Goal: Use online tool/utility: Utilize a website feature to perform a specific function

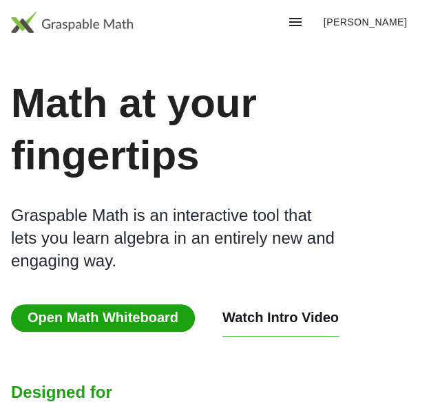
click at [50, 304] on span "Open Math Whiteboard" at bounding box center [103, 318] width 184 height 28
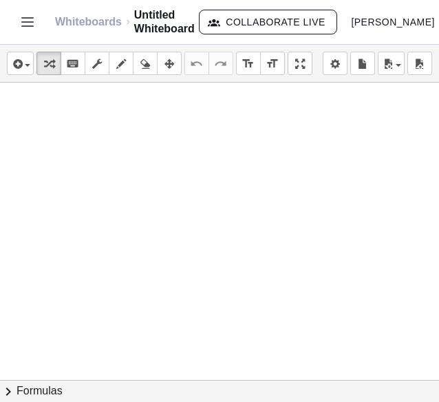
click at [50, 259] on div at bounding box center [219, 381] width 439 height 596
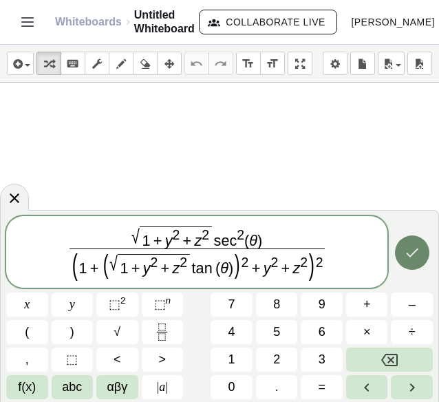
click at [419, 250] on icon "Done" at bounding box center [412, 252] width 17 height 17
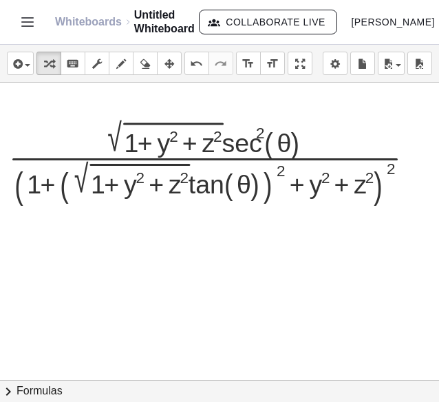
scroll to position [144, 72]
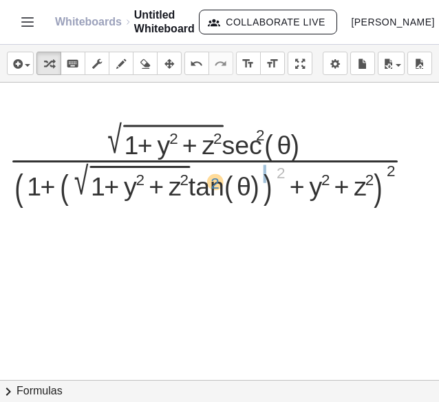
drag, startPoint x: 269, startPoint y: 169, endPoint x: 200, endPoint y: 180, distance: 69.7
click at [200, 180] on div at bounding box center [217, 162] width 430 height 87
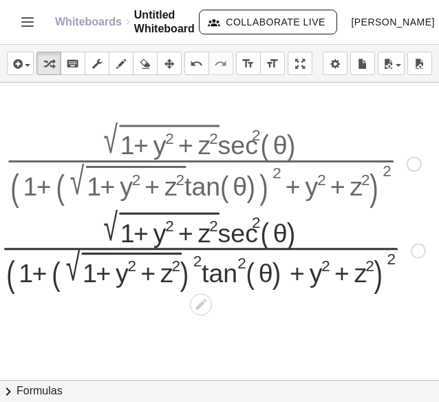
click at [191, 255] on div at bounding box center [213, 250] width 439 height 86
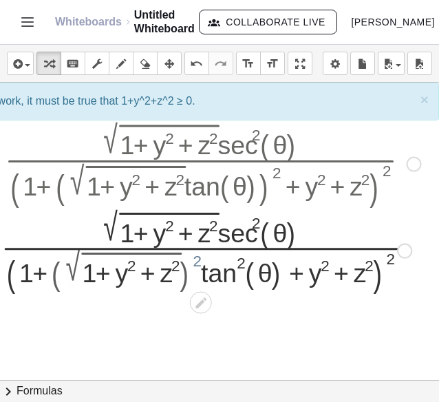
click at [191, 255] on div at bounding box center [213, 250] width 430 height 82
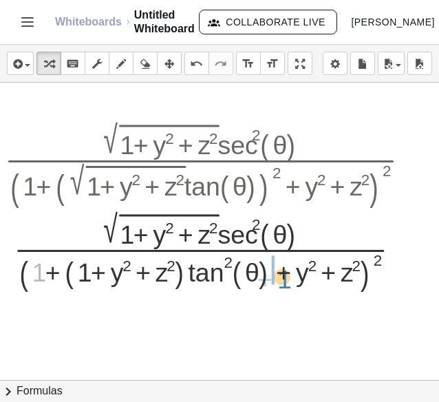
drag, startPoint x: 26, startPoint y: 269, endPoint x: 271, endPoint y: 276, distance: 245.2
click at [271, 276] on div at bounding box center [213, 250] width 430 height 82
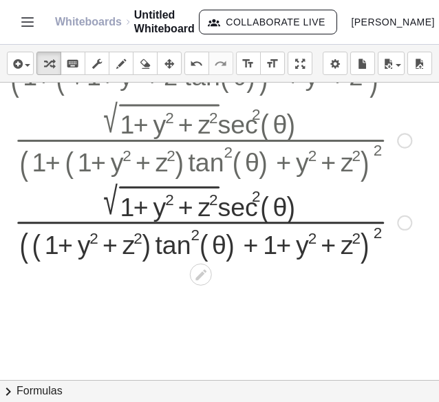
scroll to position [256, 72]
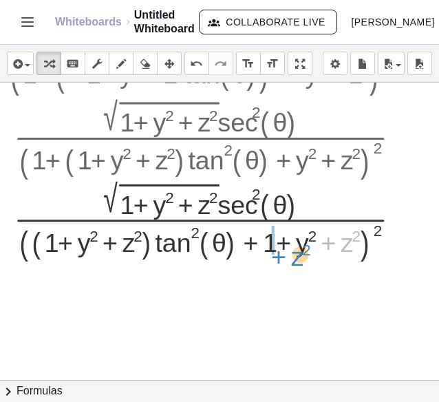
drag, startPoint x: 339, startPoint y: 247, endPoint x: 289, endPoint y: 261, distance: 51.4
click at [399, 214] on div at bounding box center [404, 220] width 15 height 15
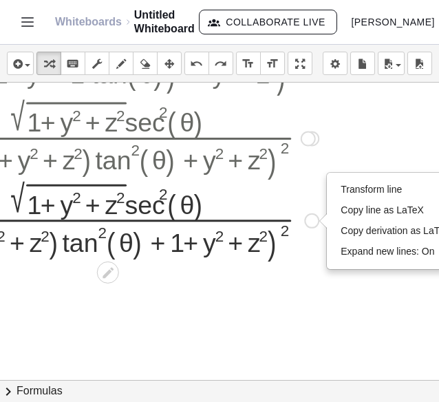
scroll to position [256, 160]
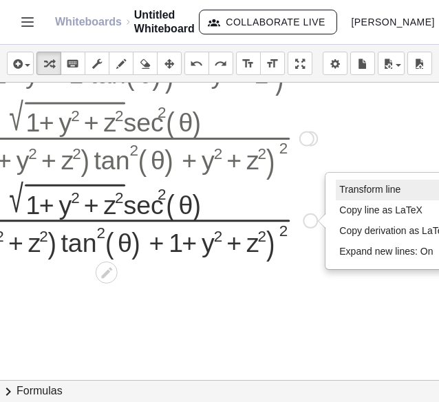
click at [383, 191] on span "Transform line" at bounding box center [369, 189] width 61 height 11
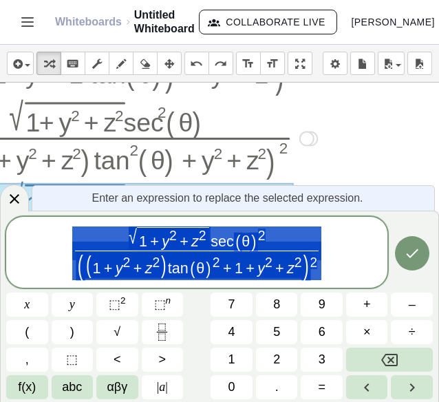
scroll to position [256, 76]
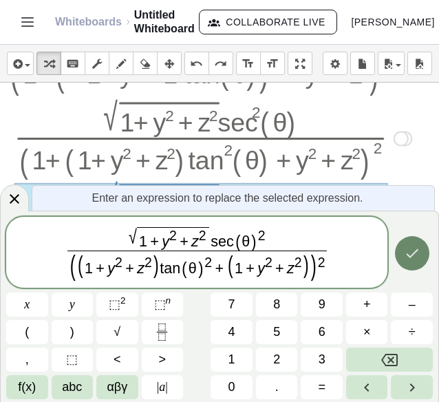
click at [418, 260] on icon "Done" at bounding box center [412, 253] width 17 height 17
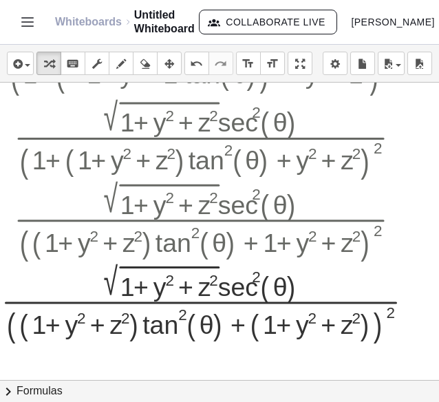
scroll to position [328, 76]
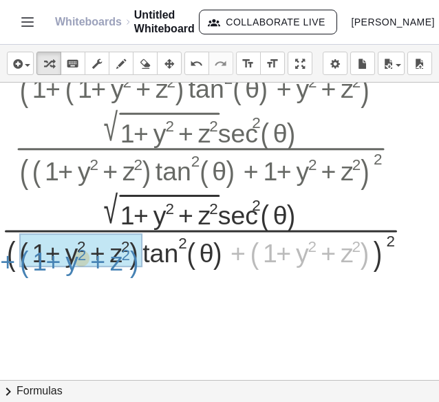
drag, startPoint x: 356, startPoint y: 261, endPoint x: 125, endPoint y: 269, distance: 230.8
click at [125, 269] on div at bounding box center [212, 230] width 437 height 82
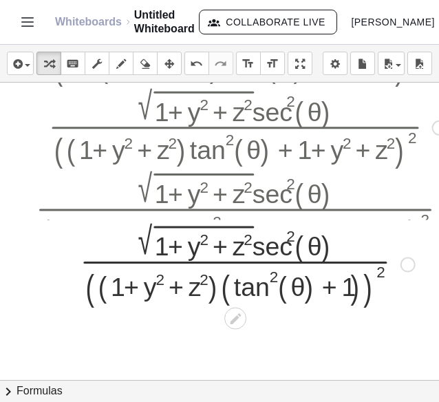
scroll to position [353, 25]
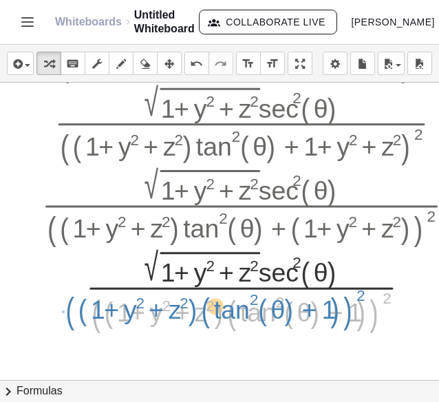
drag, startPoint x: 382, startPoint y: 297, endPoint x: 356, endPoint y: 294, distance: 26.3
click at [356, 294] on div at bounding box center [253, 289] width 437 height 86
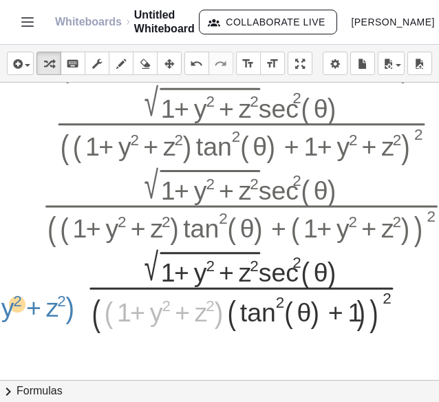
drag, startPoint x: 219, startPoint y: 313, endPoint x: 70, endPoint y: 308, distance: 148.8
click at [70, 308] on div at bounding box center [253, 289] width 437 height 86
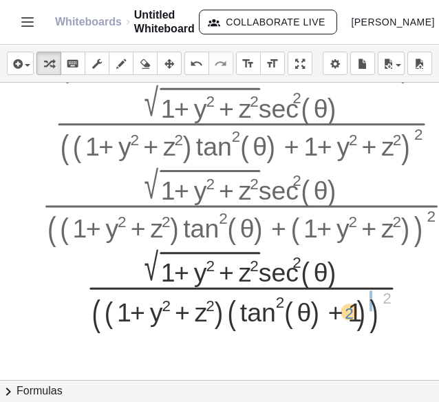
drag, startPoint x: 388, startPoint y: 291, endPoint x: 355, endPoint y: 304, distance: 34.7
click at [355, 304] on div at bounding box center [253, 289] width 437 height 86
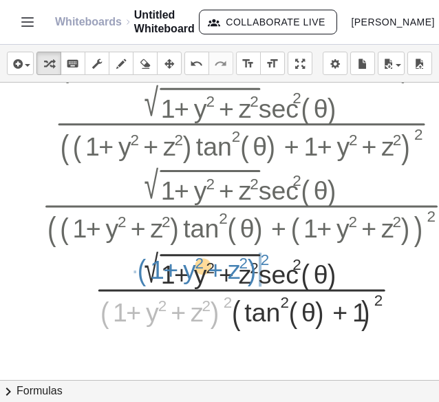
drag, startPoint x: 213, startPoint y: 302, endPoint x: 251, endPoint y: 260, distance: 56.6
click at [251, 260] on div at bounding box center [253, 289] width 437 height 82
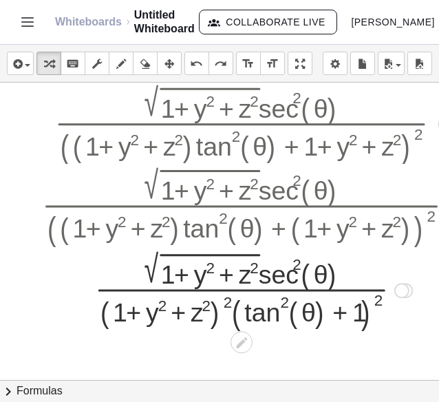
click at [406, 286] on div at bounding box center [402, 290] width 15 height 15
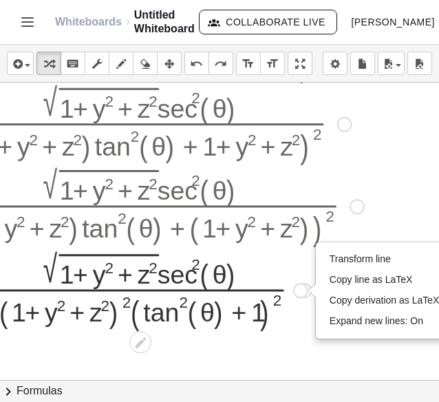
scroll to position [353, 129]
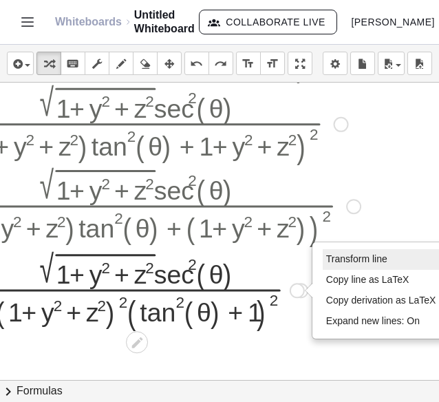
click at [378, 265] on li "Transform line" at bounding box center [381, 259] width 117 height 21
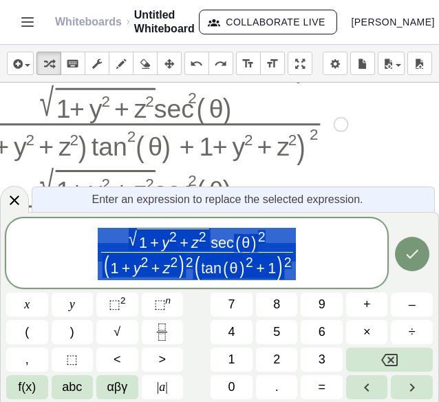
scroll to position [353, 76]
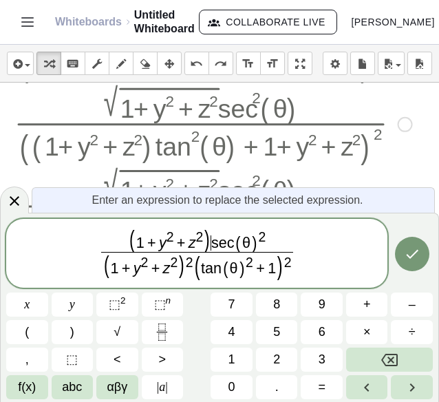
click at [211, 246] on var "s" at bounding box center [215, 242] width 8 height 17
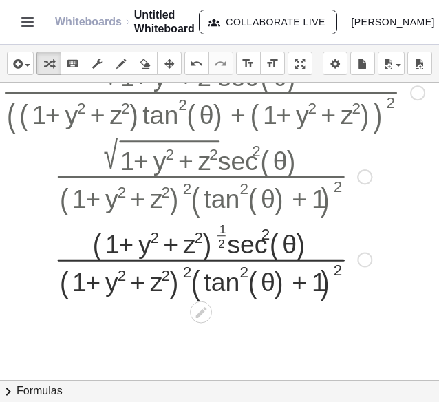
scroll to position [467, 76]
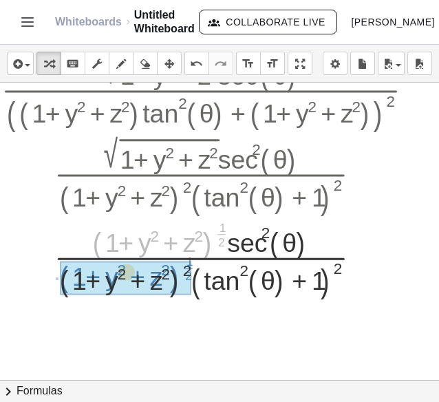
drag, startPoint x: 194, startPoint y: 242, endPoint x: 160, endPoint y: 277, distance: 49.2
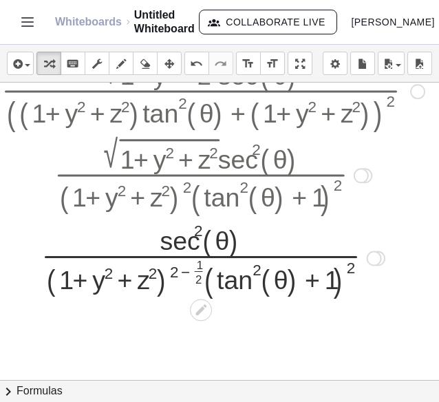
click at [169, 278] on div at bounding box center [212, 256] width 437 height 81
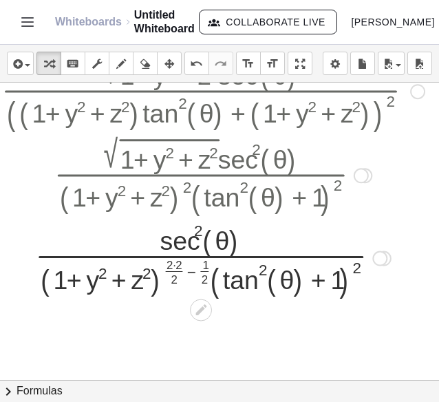
click at [166, 269] on div at bounding box center [212, 256] width 437 height 81
click at [164, 265] on div at bounding box center [212, 256] width 437 height 81
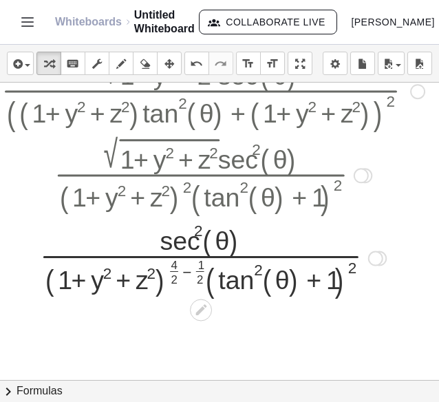
click at [176, 272] on div at bounding box center [212, 256] width 437 height 81
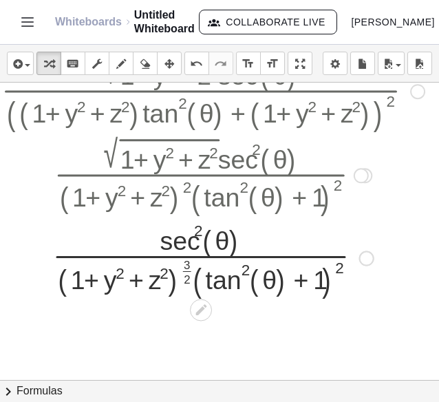
click at [176, 270] on div at bounding box center [212, 256] width 437 height 81
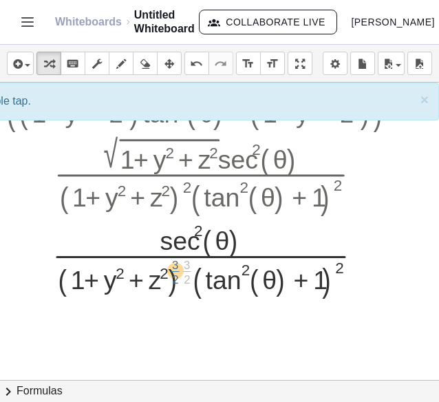
drag, startPoint x: 176, startPoint y: 270, endPoint x: 164, endPoint y: 270, distance: 11.7
click at [164, 270] on div at bounding box center [212, 256] width 437 height 81
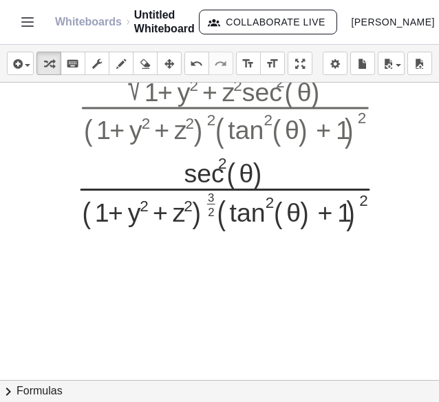
scroll to position [534, 41]
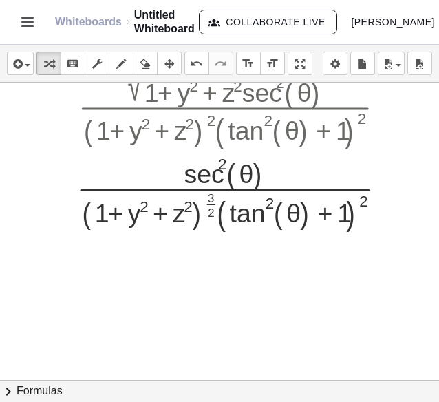
click at [15, 393] on span "chevron_right" at bounding box center [8, 391] width 17 height 17
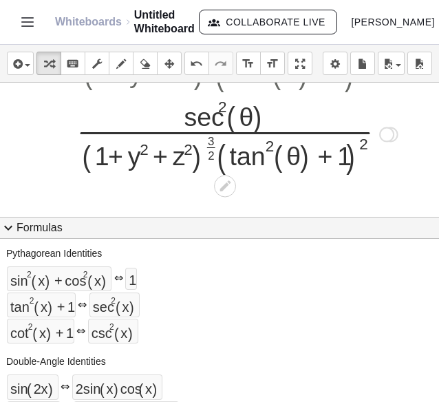
scroll to position [593, 41]
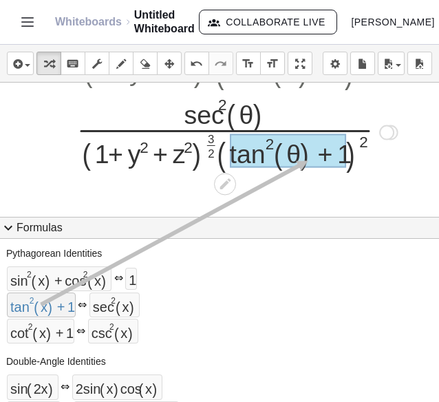
drag, startPoint x: 65, startPoint y: 306, endPoint x: 311, endPoint y: 148, distance: 293.0
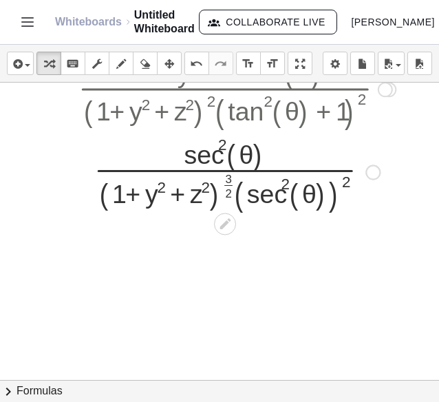
scroll to position [548, 41]
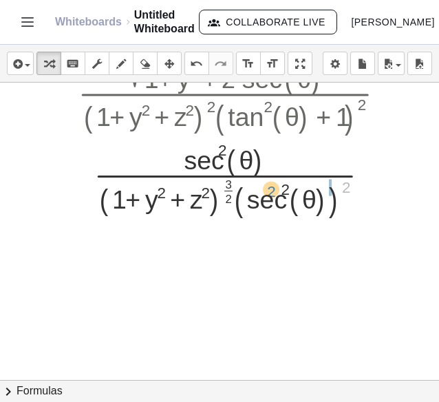
drag, startPoint x: 357, startPoint y: 185, endPoint x: 282, endPoint y: 189, distance: 75.2
click at [282, 189] on div at bounding box center [237, 176] width 437 height 81
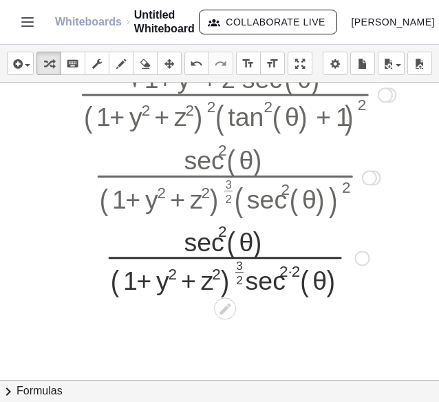
click at [291, 273] on div at bounding box center [237, 257] width 437 height 80
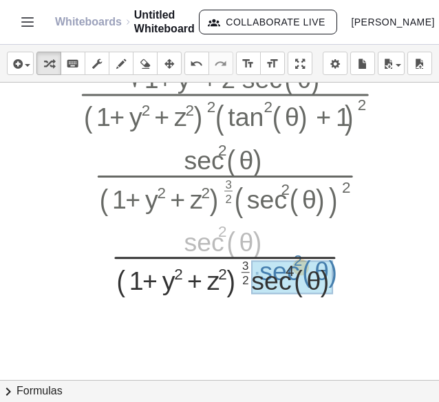
drag, startPoint x: 208, startPoint y: 249, endPoint x: 284, endPoint y: 277, distance: 81.1
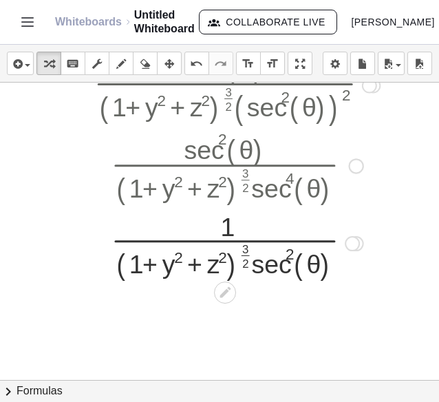
scroll to position [641, 41]
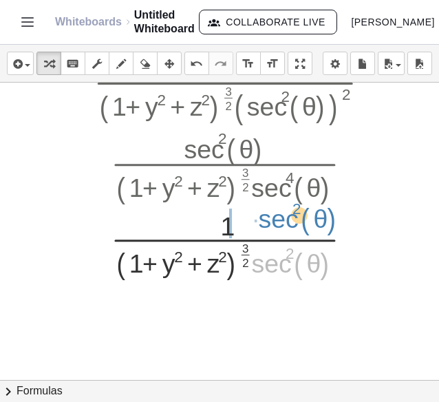
drag, startPoint x: 266, startPoint y: 269, endPoint x: 273, endPoint y: 224, distance: 45.3
click at [273, 224] on div at bounding box center [237, 242] width 437 height 76
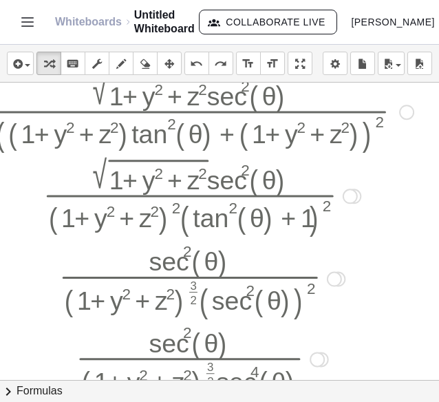
scroll to position [445, 76]
